Goal: Transaction & Acquisition: Purchase product/service

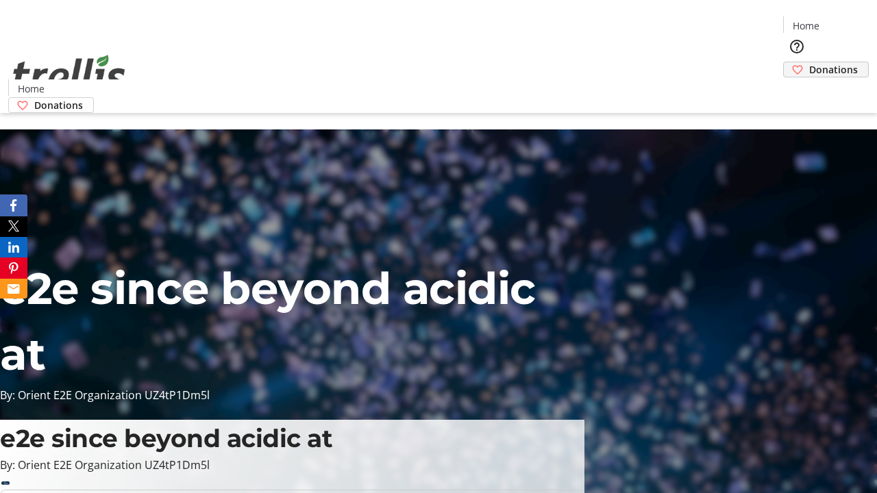
click at [809, 62] on span "Donations" at bounding box center [833, 69] width 49 height 14
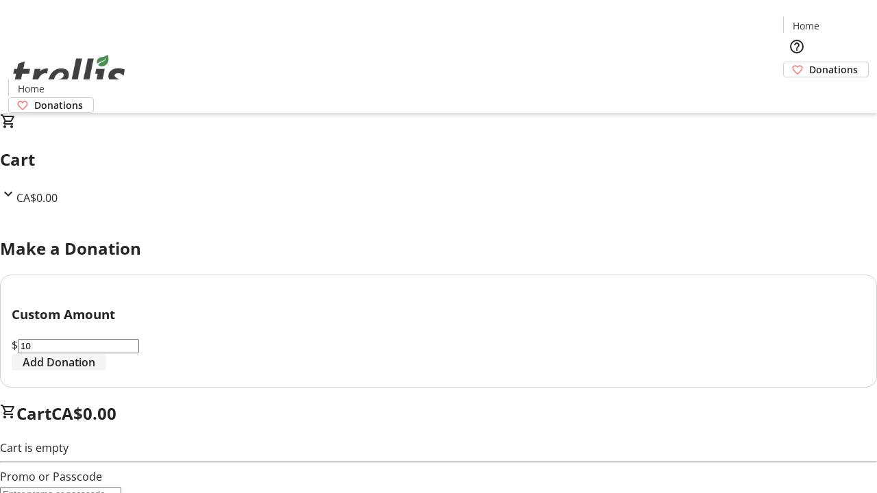
click at [95, 371] on span "Add Donation" at bounding box center [59, 362] width 73 height 16
